Goal: Use online tool/utility: Utilize a website feature to perform a specific function

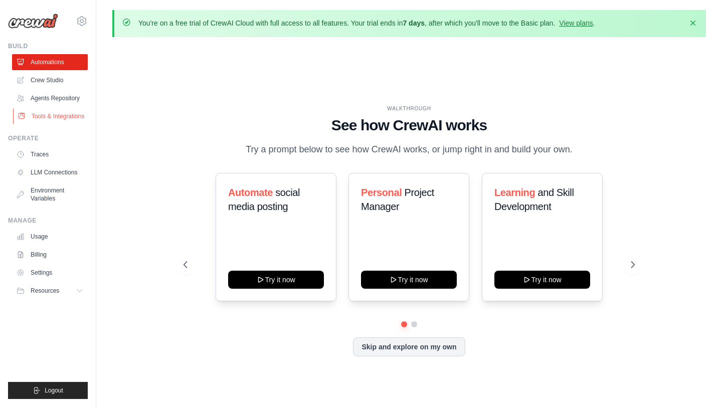
click at [57, 117] on link "Tools & Integrations" at bounding box center [51, 116] width 76 height 16
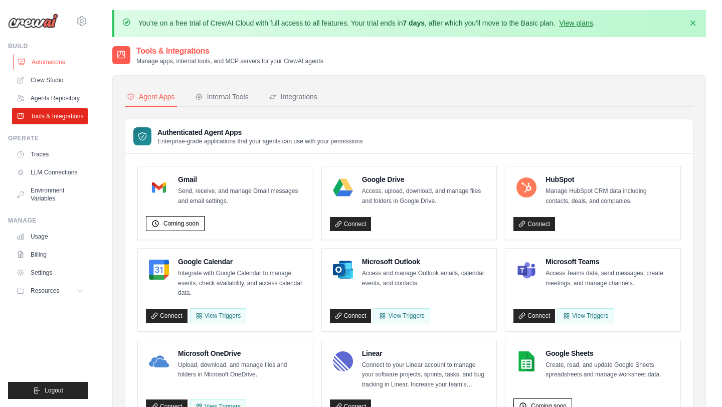
click at [41, 64] on link "Automations" at bounding box center [51, 62] width 76 height 16
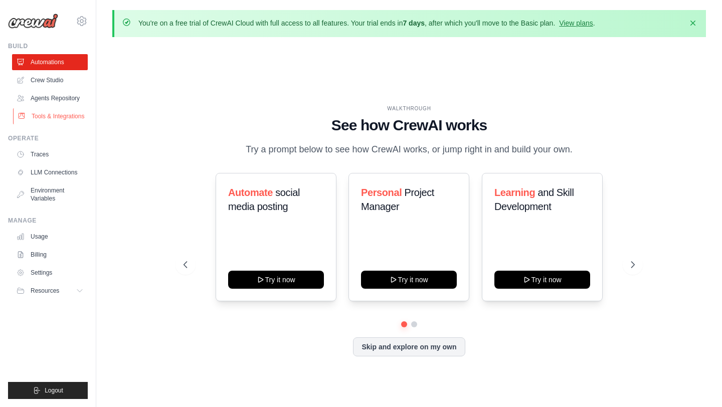
click at [41, 115] on link "Tools & Integrations" at bounding box center [51, 116] width 76 height 16
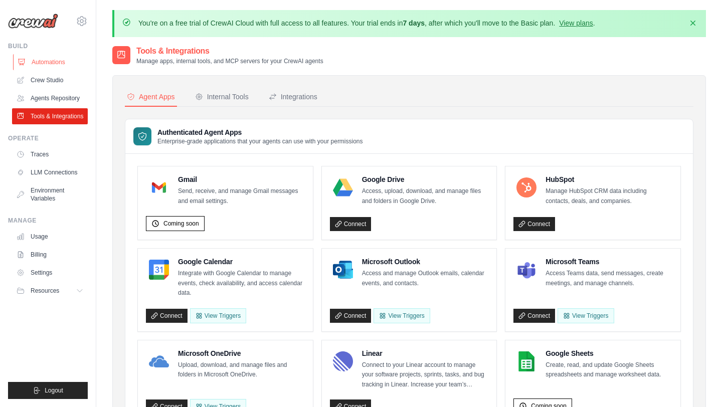
click at [51, 65] on link "Automations" at bounding box center [51, 62] width 76 height 16
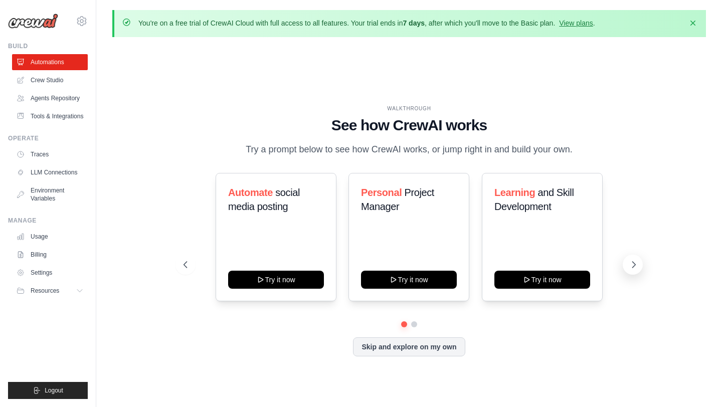
click at [633, 268] on icon at bounding box center [634, 265] width 10 height 10
click at [186, 262] on icon at bounding box center [184, 265] width 3 height 6
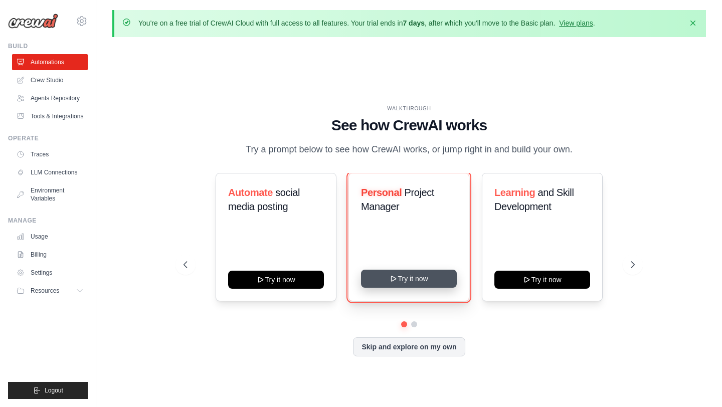
click at [417, 279] on button "Try it now" at bounding box center [409, 279] width 96 height 18
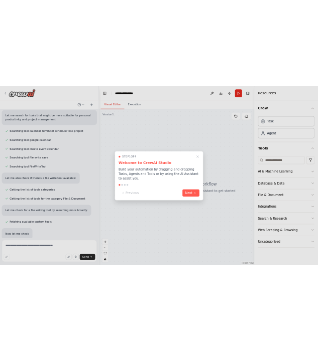
scroll to position [162, 0]
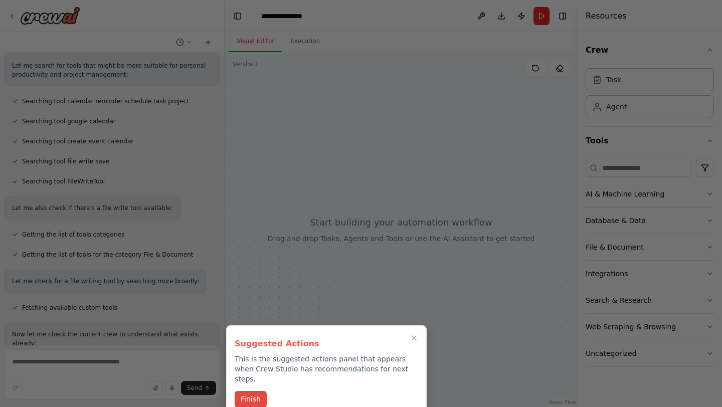
click at [254, 391] on button "Finish" at bounding box center [251, 399] width 32 height 17
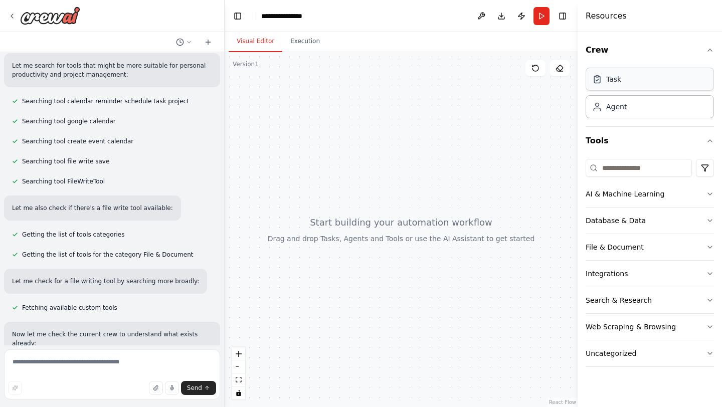
click at [639, 83] on div "Task" at bounding box center [650, 79] width 128 height 23
click at [709, 219] on icon "button" at bounding box center [710, 221] width 8 height 8
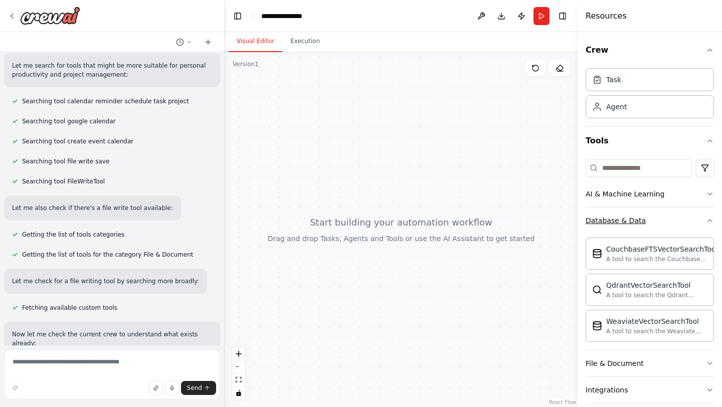
click at [709, 219] on icon "button" at bounding box center [710, 221] width 8 height 8
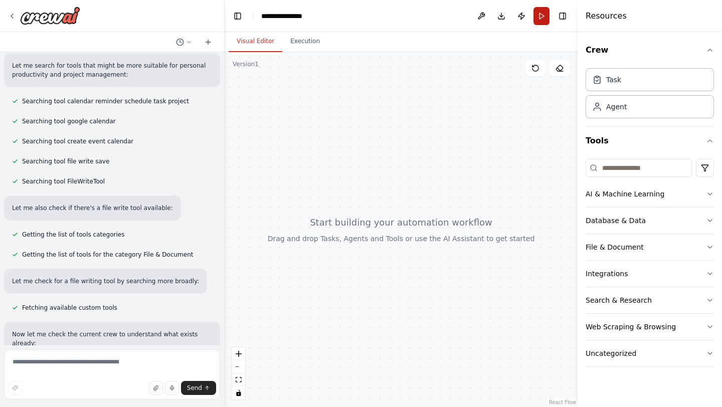
click at [545, 15] on button "Run" at bounding box center [542, 16] width 16 height 18
click at [645, 77] on div "Task" at bounding box center [650, 79] width 128 height 23
click at [709, 193] on icon "button" at bounding box center [710, 194] width 8 height 8
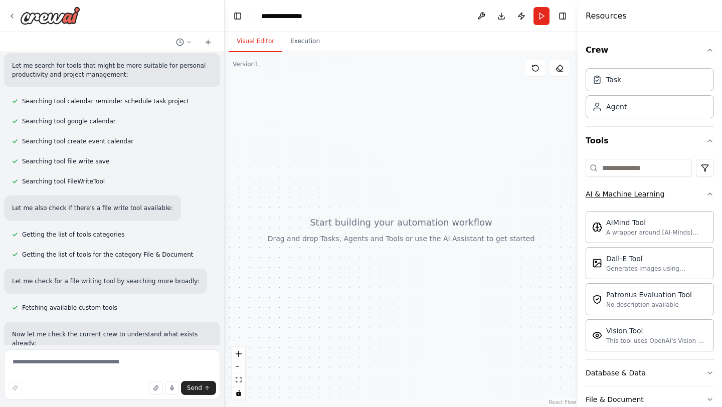
click at [709, 193] on icon "button" at bounding box center [710, 194] width 4 height 2
